Goal: Obtain resource: Obtain resource

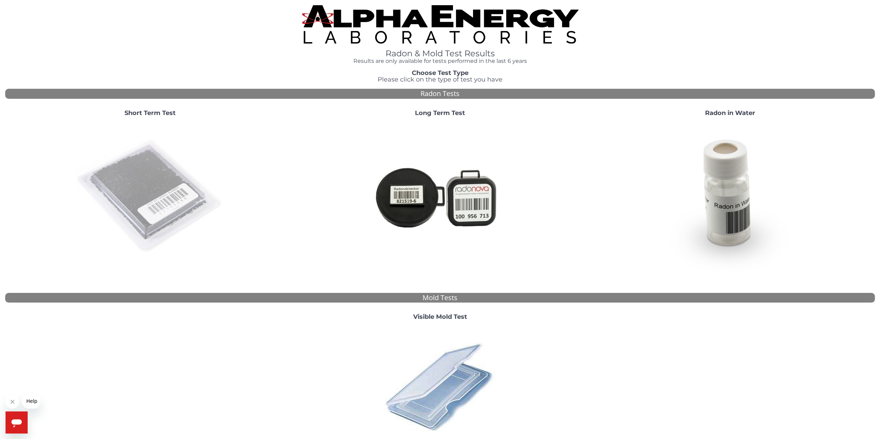
click at [216, 174] on img at bounding box center [150, 196] width 149 height 149
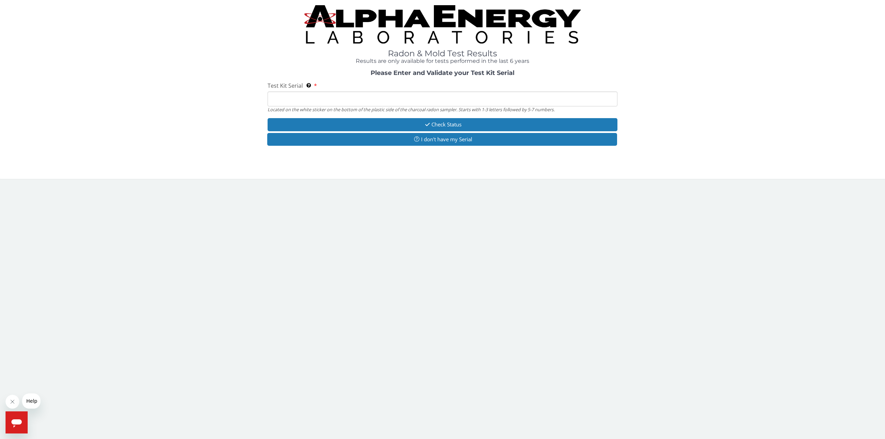
click at [318, 95] on input "Test Kit Serial Located on the white sticker on the bottom of the plastic side …" at bounding box center [443, 99] width 350 height 15
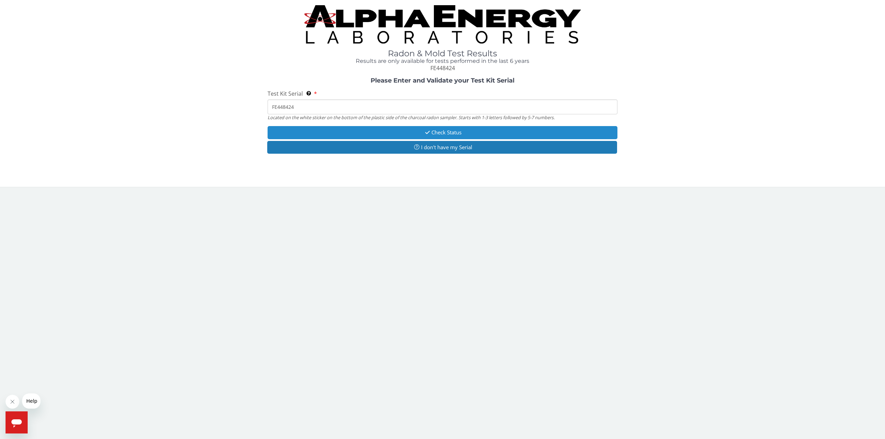
type input "FE448424"
click at [427, 131] on icon "button" at bounding box center [428, 132] width 8 height 5
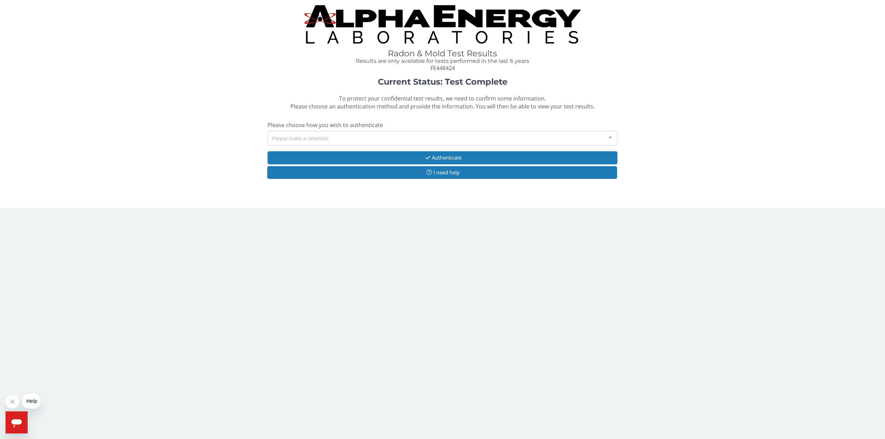
click at [436, 134] on div "Please make a selection" at bounding box center [443, 138] width 350 height 15
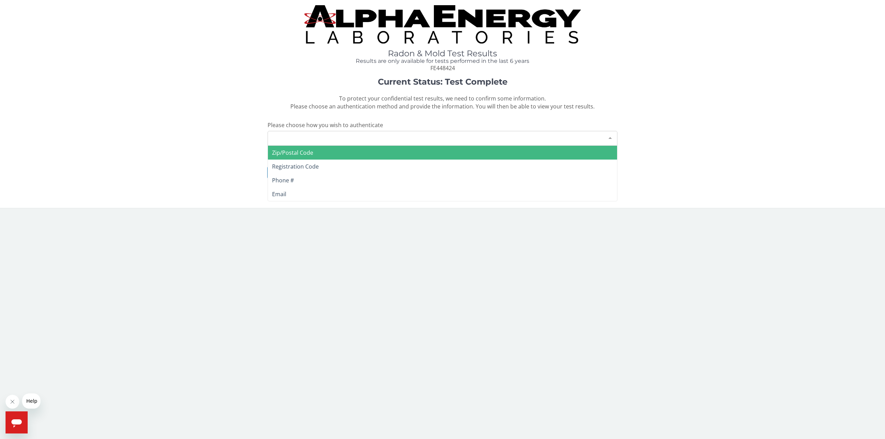
click at [375, 146] on span "Zip/Postal Code" at bounding box center [442, 153] width 349 height 14
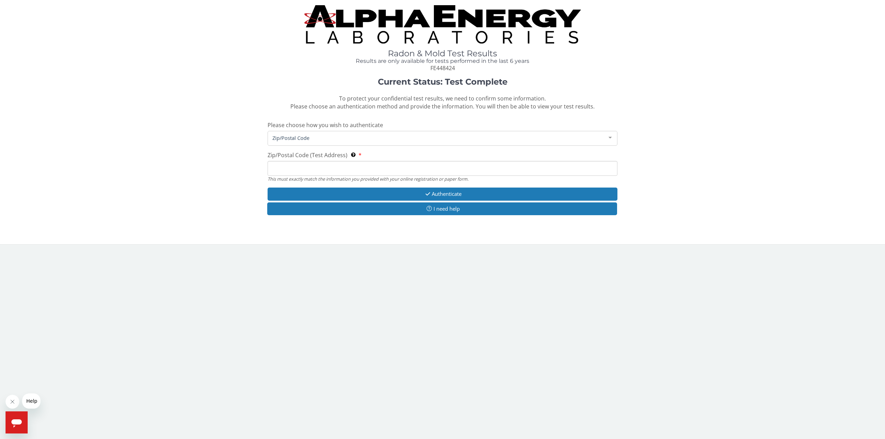
click at [409, 174] on input "Zip/Postal Code (Test Address) This must exactly match the information you prov…" at bounding box center [443, 168] width 350 height 15
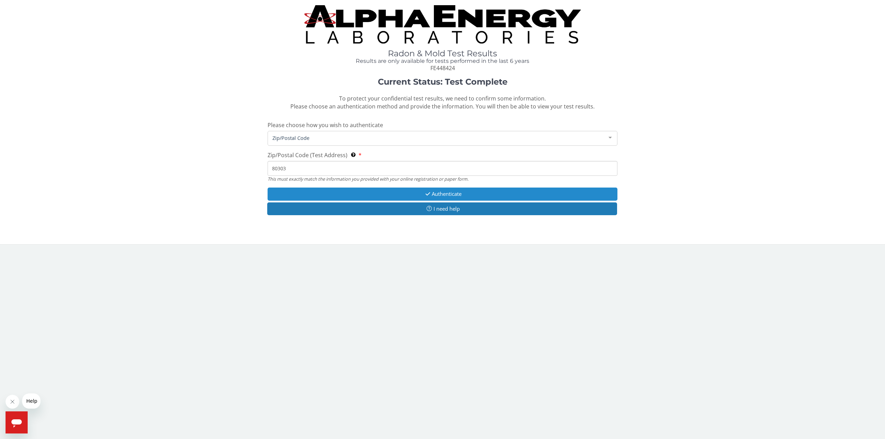
type input "80303"
click at [420, 199] on button "Authenticate" at bounding box center [443, 194] width 350 height 13
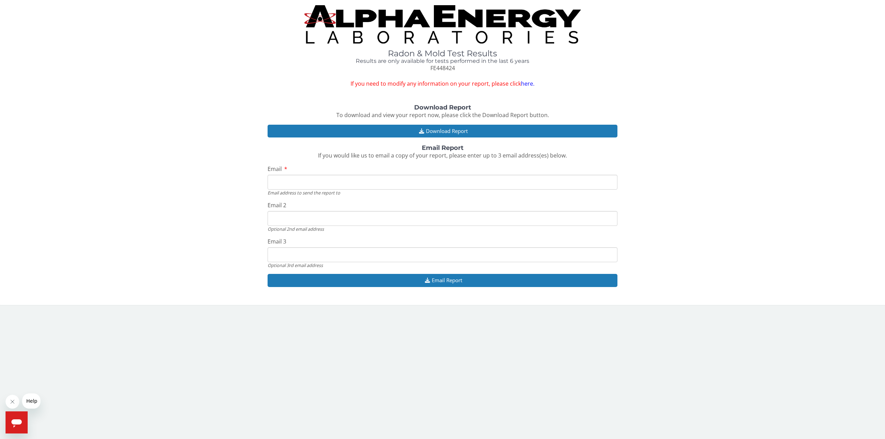
click at [412, 174] on div "Email Email address to send the report to" at bounding box center [443, 180] width 350 height 31
click at [416, 180] on input "Email" at bounding box center [443, 182] width 350 height 15
click at [468, 131] on button "Download Report" at bounding box center [443, 131] width 350 height 13
